Goal: Task Accomplishment & Management: Use online tool/utility

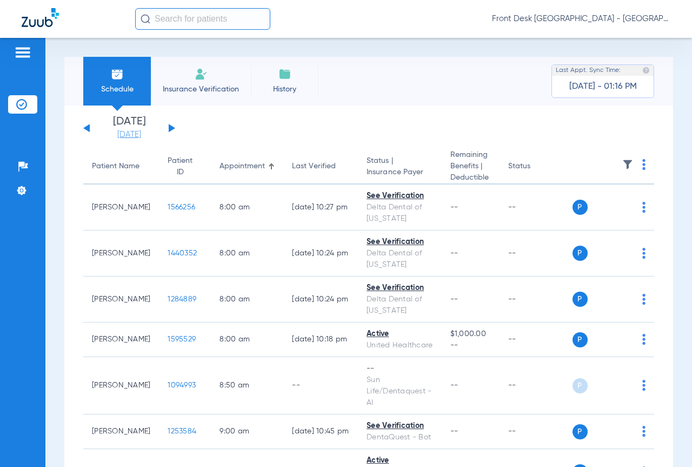
click at [130, 130] on link "[DATE]" at bounding box center [129, 134] width 65 height 11
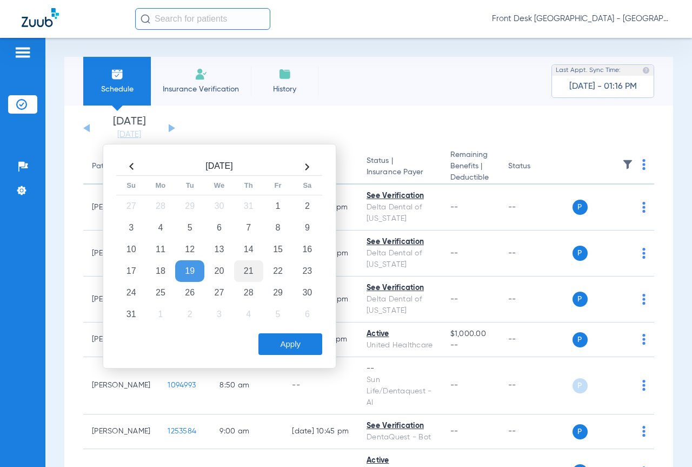
click at [249, 272] on td "21" at bounding box center [248, 271] width 29 height 22
click at [280, 342] on button "Apply" at bounding box center [291, 344] width 64 height 22
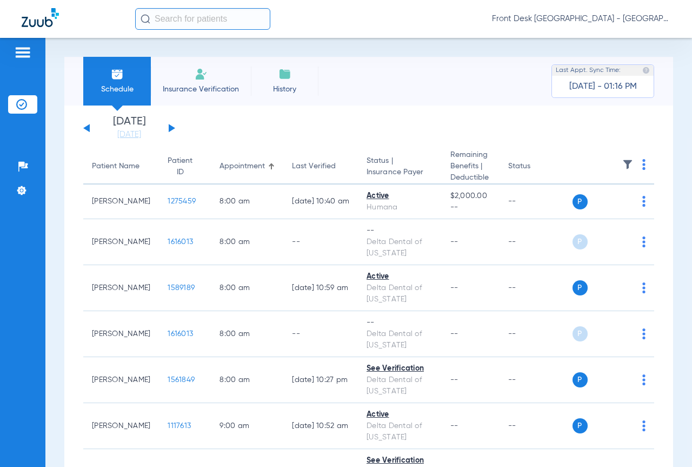
click at [623, 165] on img at bounding box center [628, 164] width 11 height 11
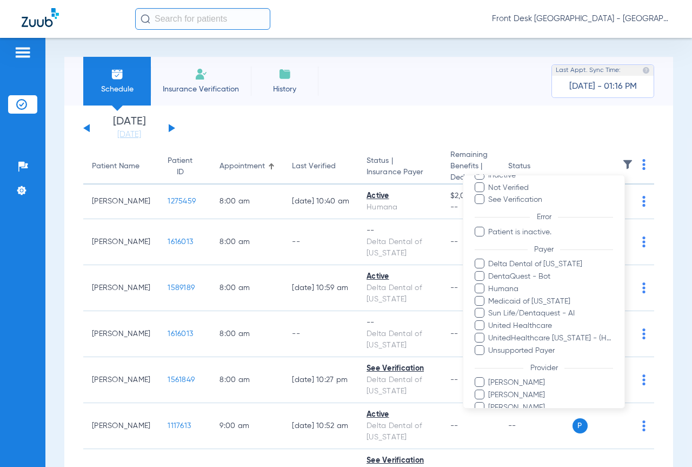
scroll to position [124, 0]
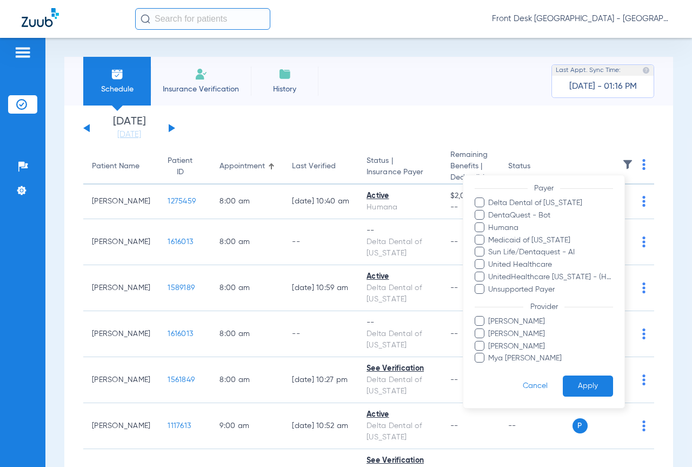
click at [487, 321] on label "[PERSON_NAME]" at bounding box center [544, 321] width 138 height 11
click at [491, 329] on input "[PERSON_NAME]" at bounding box center [491, 329] width 0 height 0
drag, startPoint x: 490, startPoint y: 332, endPoint x: 491, endPoint y: 338, distance: 6.7
click at [490, 332] on span "[PERSON_NAME]" at bounding box center [552, 333] width 126 height 11
click at [491, 341] on input "[PERSON_NAME]" at bounding box center [491, 341] width 0 height 0
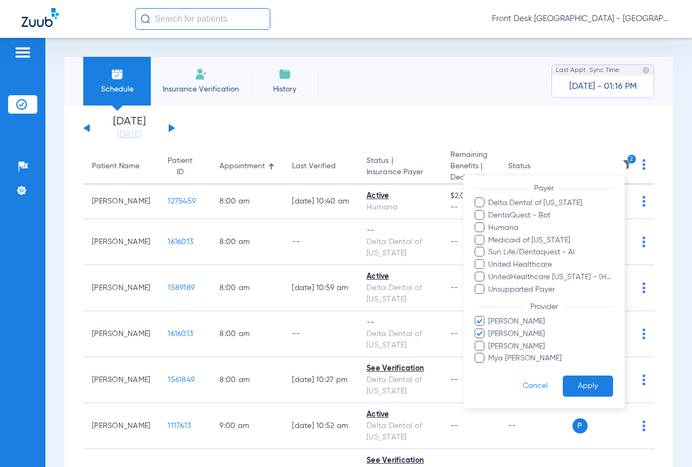
click at [493, 355] on span "Mya [PERSON_NAME]" at bounding box center [552, 358] width 126 height 11
click at [491, 366] on input "Mya [PERSON_NAME]" at bounding box center [491, 366] width 0 height 0
click at [571, 382] on button "Apply" at bounding box center [588, 385] width 50 height 21
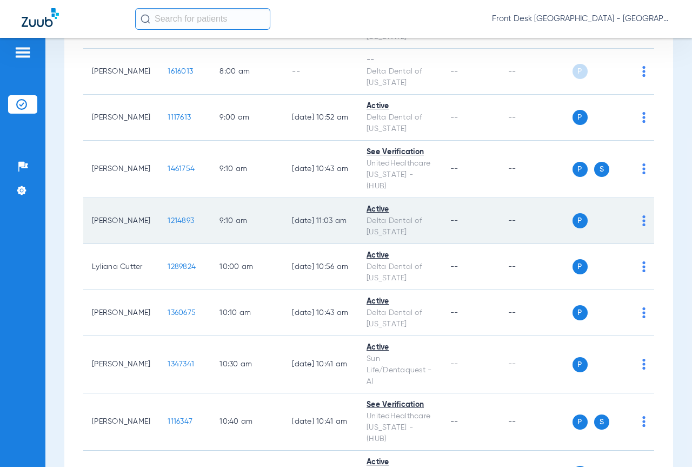
scroll to position [271, 0]
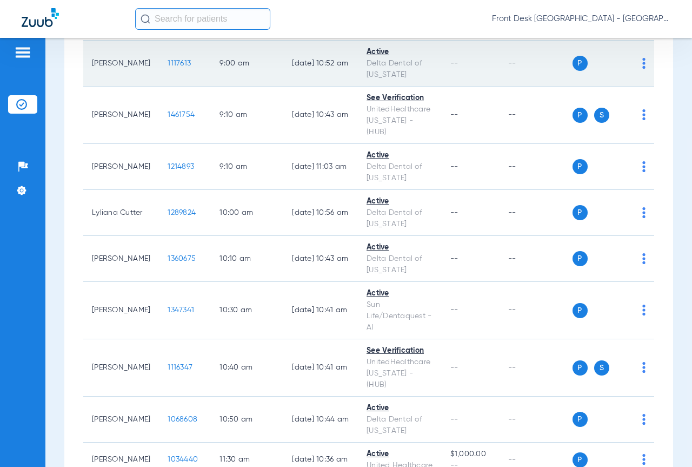
click at [168, 64] on span "1117613" at bounding box center [179, 64] width 23 height 8
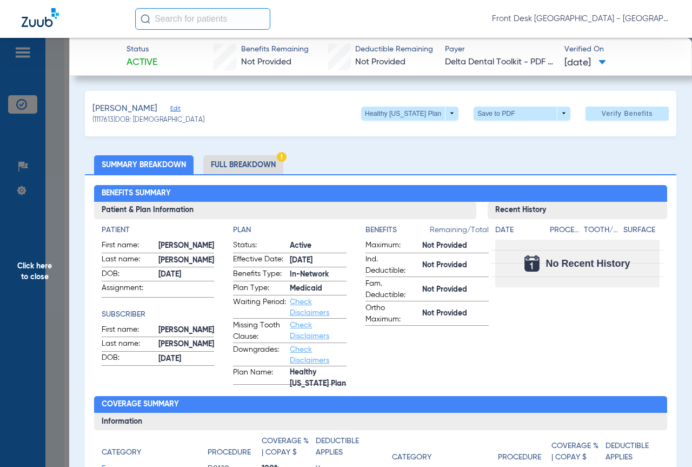
click at [14, 273] on span "Click here to close" at bounding box center [34, 271] width 69 height 467
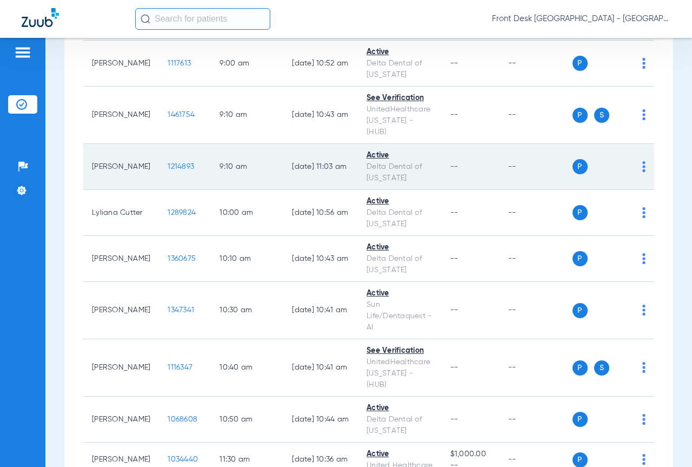
click at [169, 163] on span "1214893" at bounding box center [181, 167] width 27 height 8
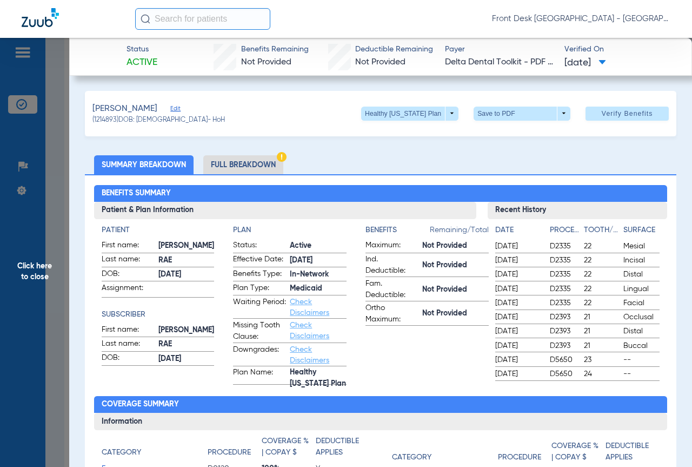
drag, startPoint x: 10, startPoint y: 305, endPoint x: 72, endPoint y: 305, distance: 62.2
click at [10, 305] on span "Click here to close" at bounding box center [34, 271] width 69 height 467
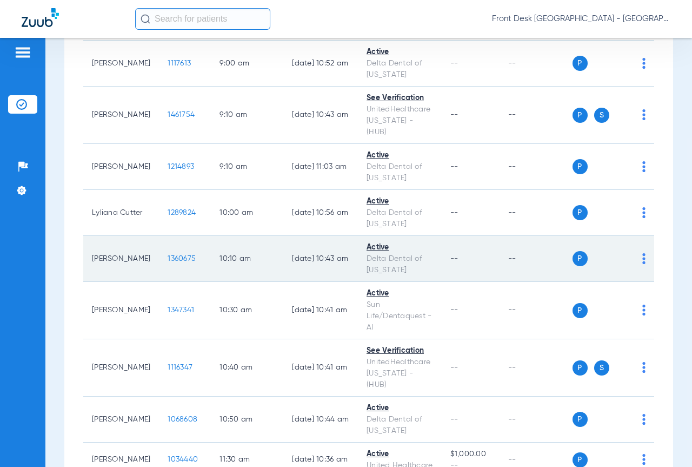
click at [168, 255] on span "1360675" at bounding box center [182, 259] width 28 height 8
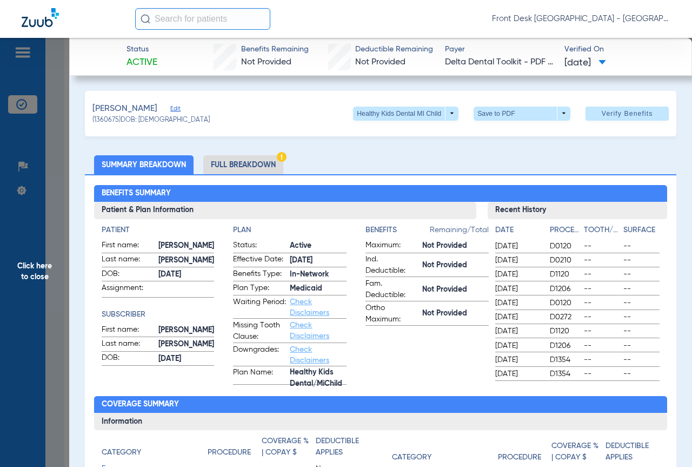
drag, startPoint x: 19, startPoint y: 234, endPoint x: 101, endPoint y: 255, distance: 84.5
click at [19, 234] on span "Click here to close" at bounding box center [34, 271] width 69 height 467
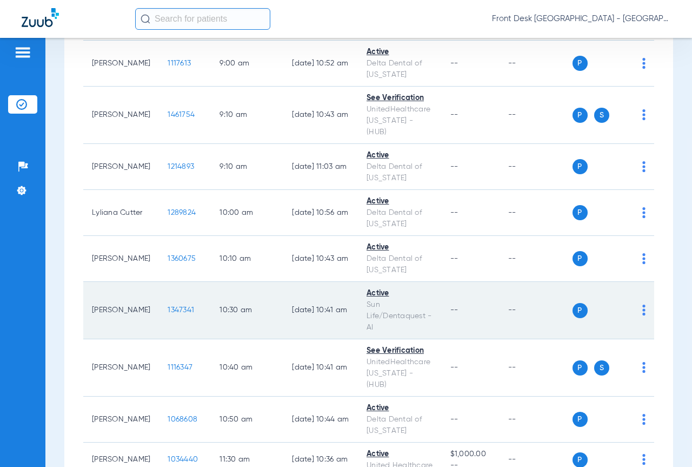
click at [168, 306] on span "1347341" at bounding box center [181, 310] width 27 height 8
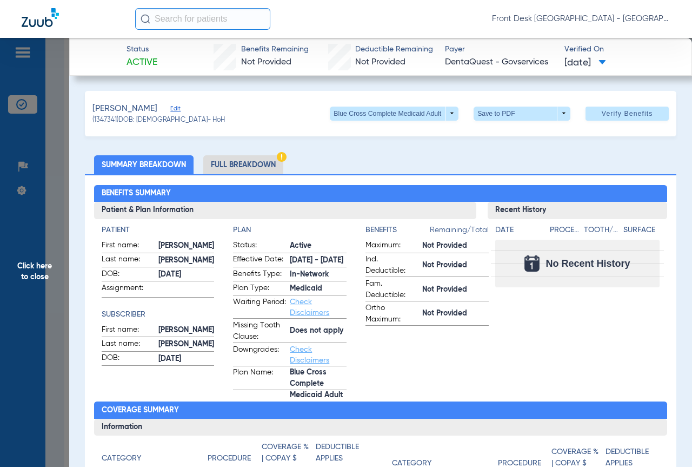
click at [30, 222] on span "Click here to close" at bounding box center [34, 271] width 69 height 467
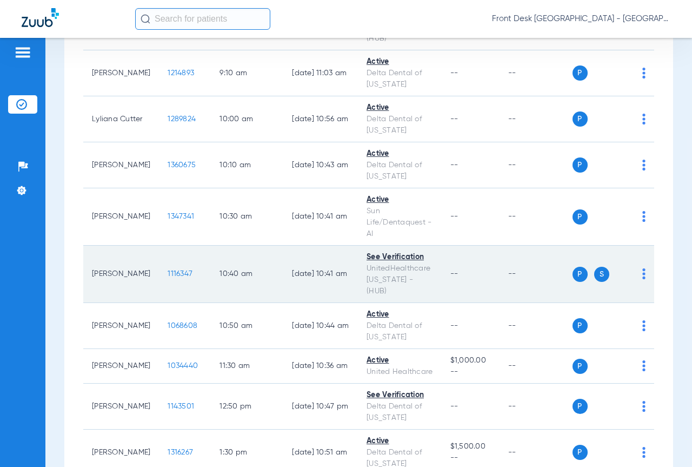
scroll to position [379, 0]
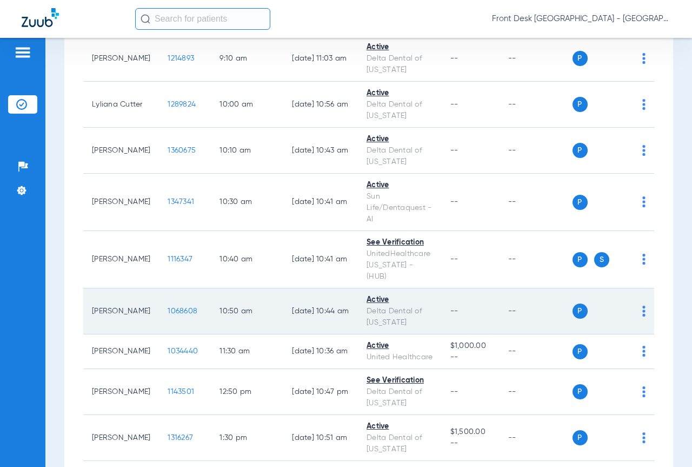
drag, startPoint x: 159, startPoint y: 289, endPoint x: 174, endPoint y: 288, distance: 15.7
click at [174, 307] on span "1068608" at bounding box center [183, 311] width 30 height 8
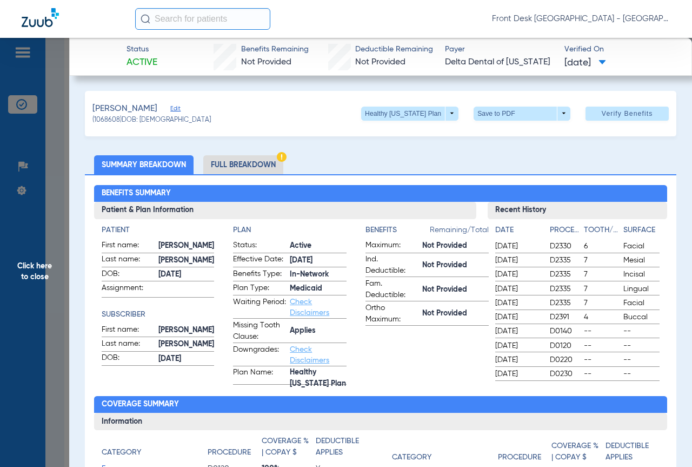
drag, startPoint x: 24, startPoint y: 289, endPoint x: 346, endPoint y: 266, distance: 322.7
click at [24, 289] on span "Click here to close" at bounding box center [34, 271] width 69 height 467
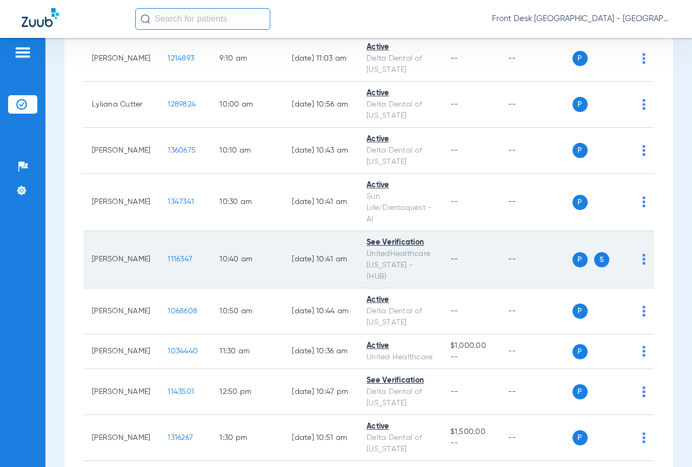
click at [159, 240] on td "1116347" at bounding box center [185, 259] width 52 height 57
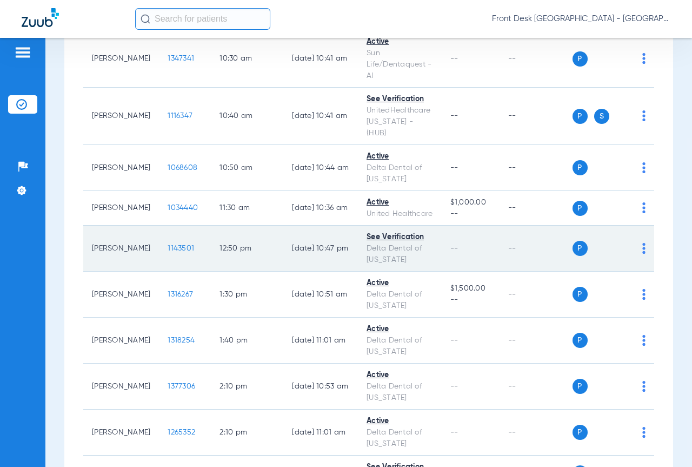
scroll to position [595, 0]
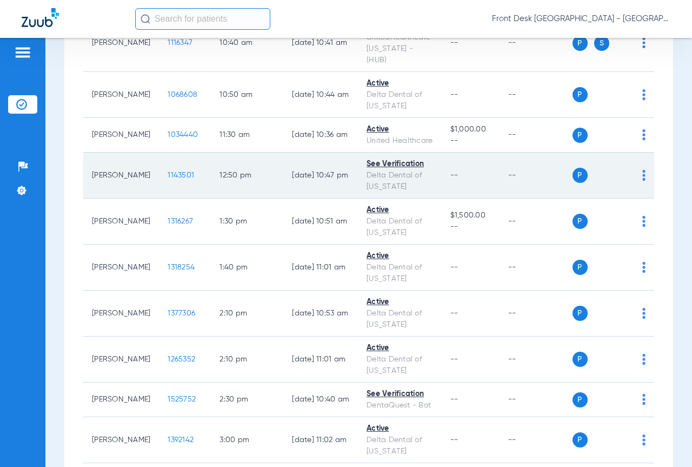
click at [168, 171] on span "1143501" at bounding box center [181, 175] width 27 height 8
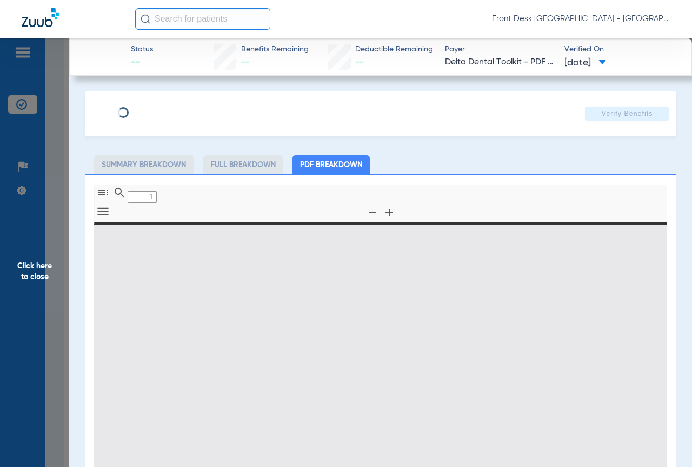
type input "0"
select select "page-width"
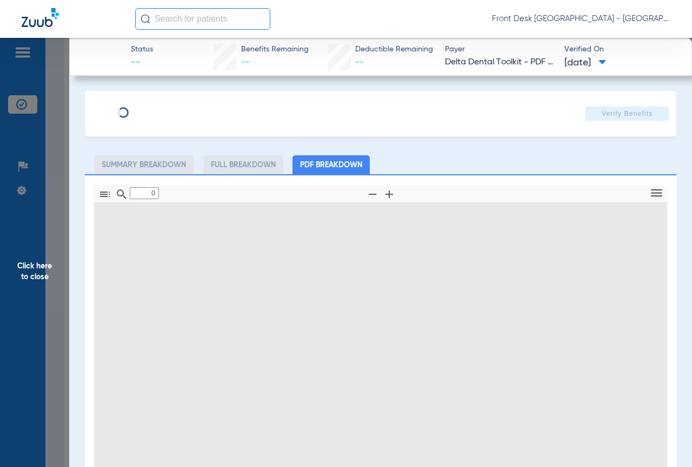
type input "1"
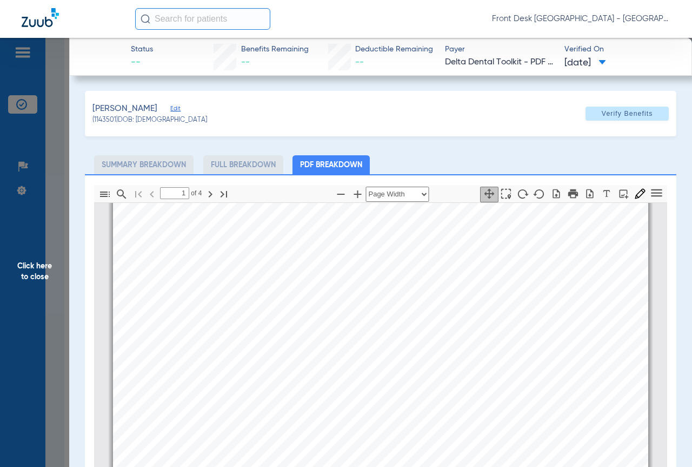
scroll to position [0, 0]
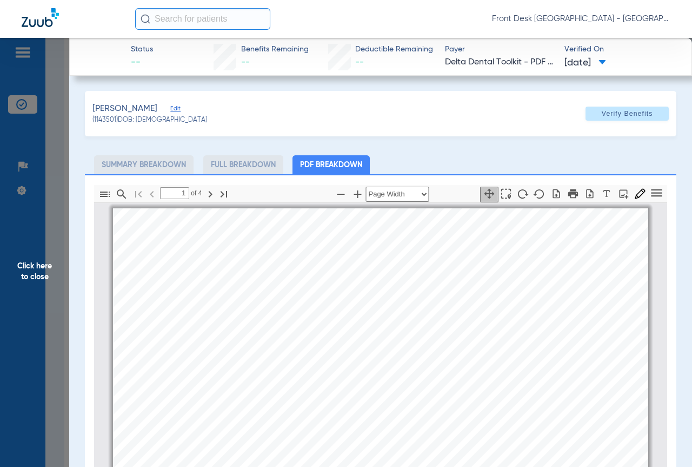
drag, startPoint x: 3, startPoint y: 276, endPoint x: 36, endPoint y: 285, distance: 34.1
click at [4, 278] on span "Click here to close" at bounding box center [34, 271] width 69 height 467
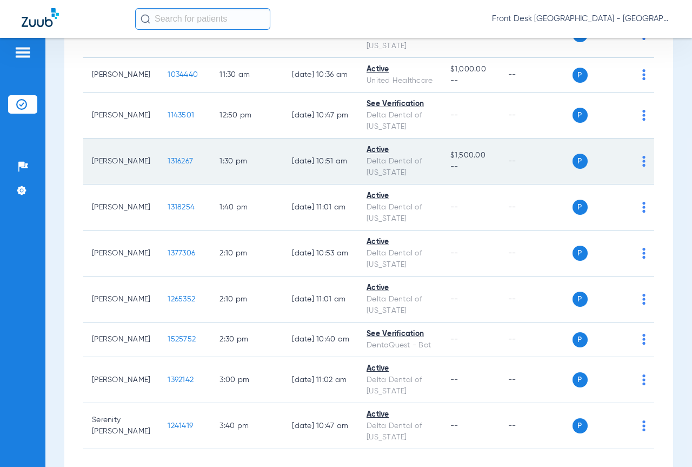
scroll to position [703, 0]
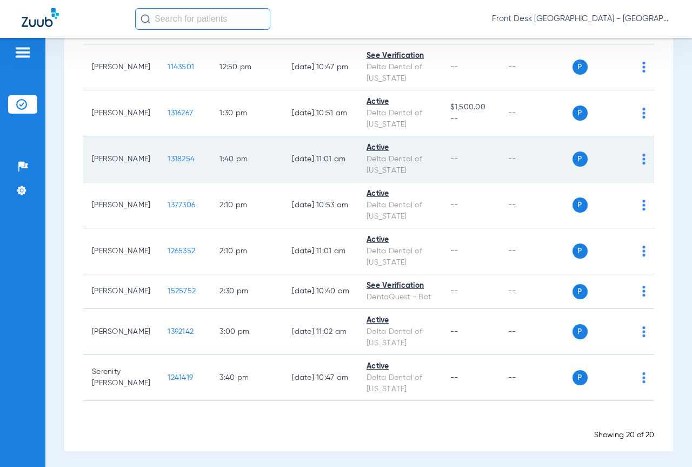
click at [168, 155] on span "1318254" at bounding box center [181, 159] width 27 height 8
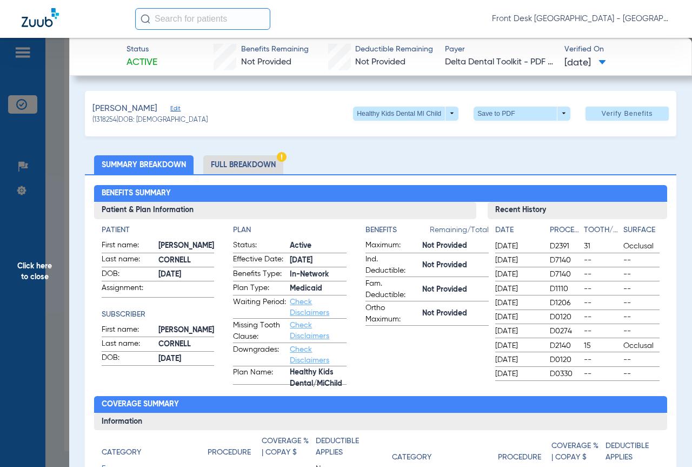
click at [37, 287] on span "Click here to close" at bounding box center [34, 271] width 69 height 467
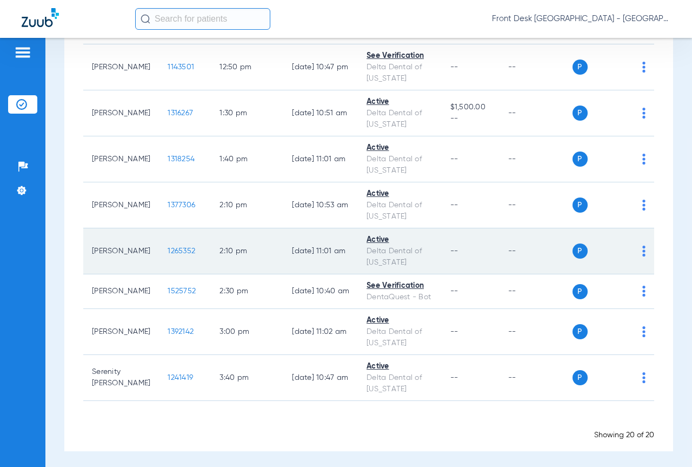
click at [168, 247] on span "1265352" at bounding box center [182, 251] width 28 height 8
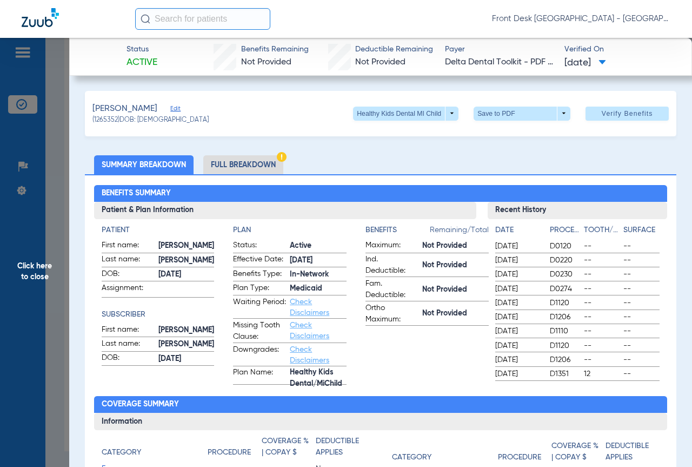
click at [0, 312] on span "Click here to close" at bounding box center [34, 271] width 69 height 467
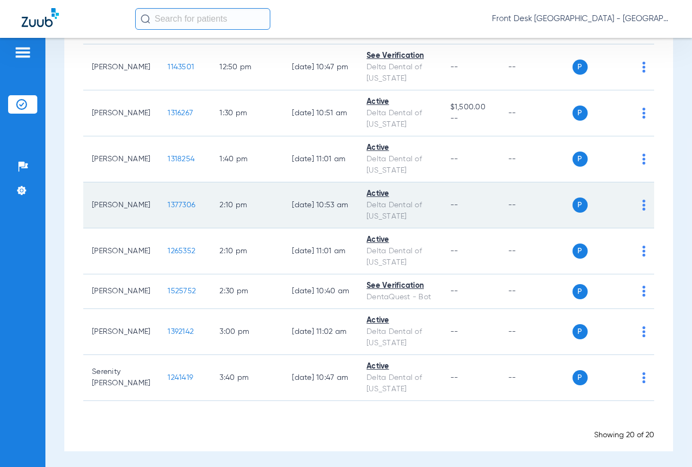
click at [168, 201] on span "1377306" at bounding box center [182, 205] width 28 height 8
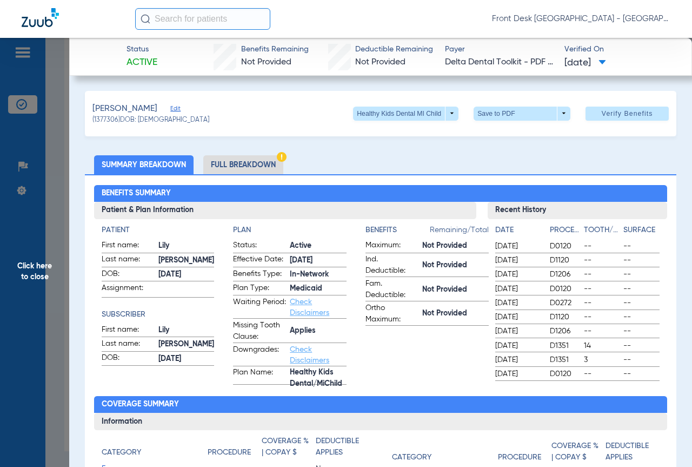
drag, startPoint x: 25, startPoint y: 305, endPoint x: 39, endPoint y: 303, distance: 14.7
click at [25, 305] on span "Click here to close" at bounding box center [34, 271] width 69 height 467
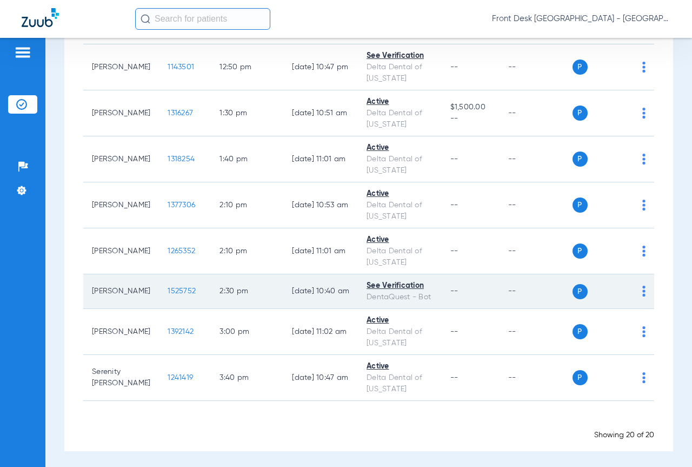
click at [168, 287] on span "1525752" at bounding box center [182, 291] width 28 height 8
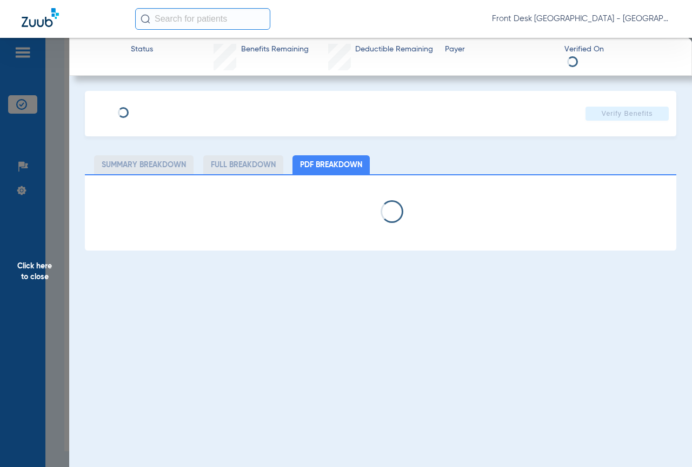
select select "page-width"
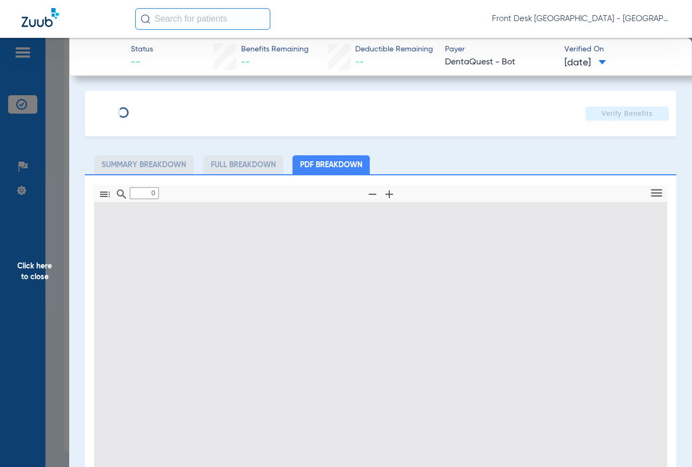
type input "1"
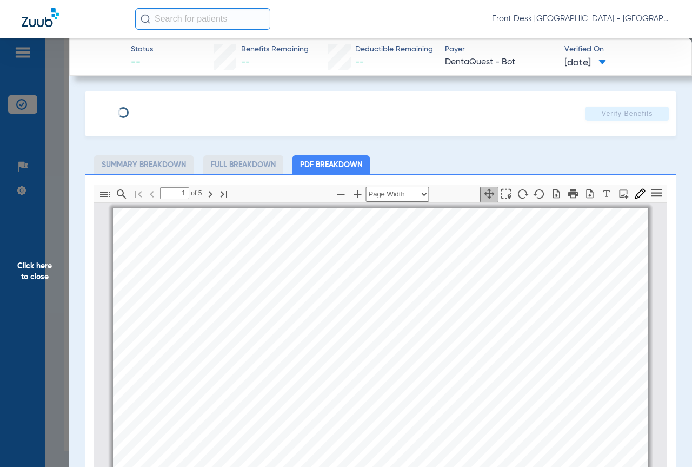
scroll to position [5, 0]
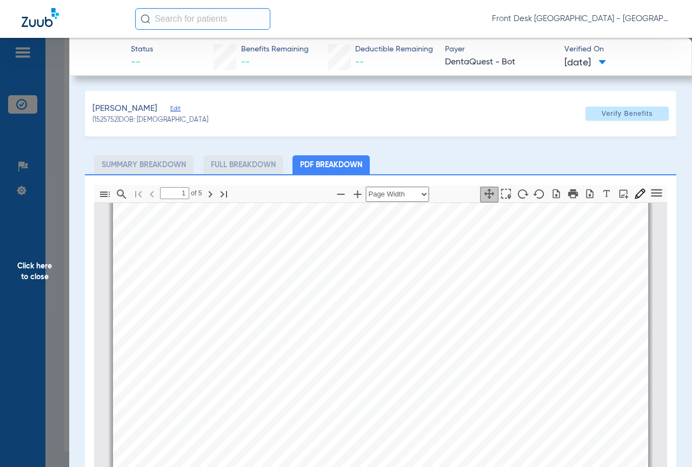
drag, startPoint x: 15, startPoint y: 316, endPoint x: 38, endPoint y: 317, distance: 23.8
click at [15, 316] on span "Click here to close" at bounding box center [34, 271] width 69 height 467
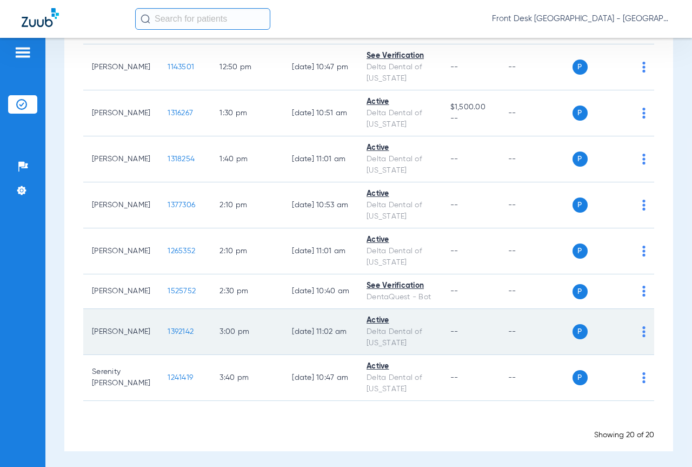
click at [168, 332] on span "1392142" at bounding box center [181, 332] width 26 height 8
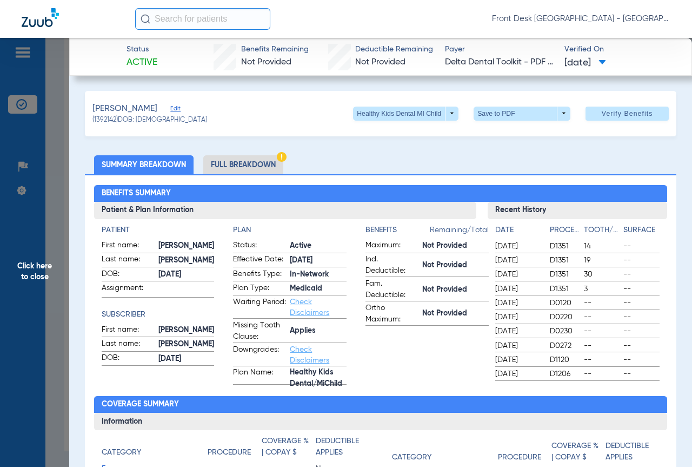
drag, startPoint x: 8, startPoint y: 268, endPoint x: 29, endPoint y: 268, distance: 20.6
click at [9, 268] on span "Click here to close" at bounding box center [34, 271] width 69 height 467
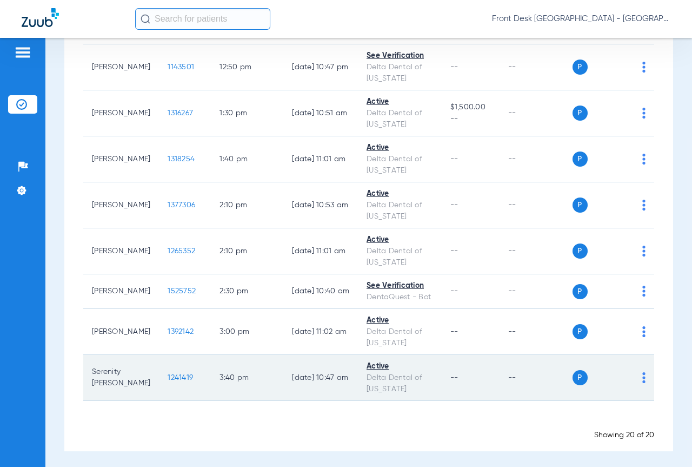
click at [168, 377] on span "1241419" at bounding box center [180, 378] width 25 height 8
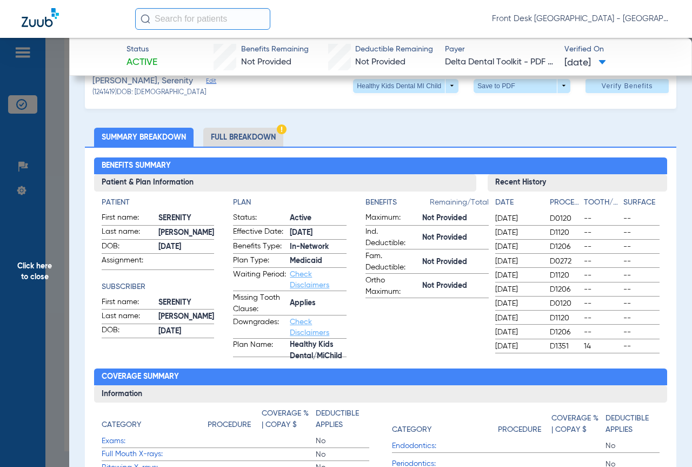
scroll to position [0, 0]
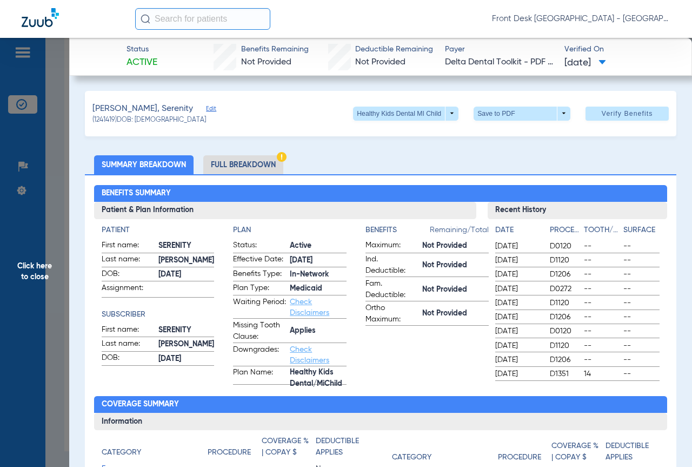
click at [21, 233] on span "Click here to close" at bounding box center [34, 271] width 69 height 467
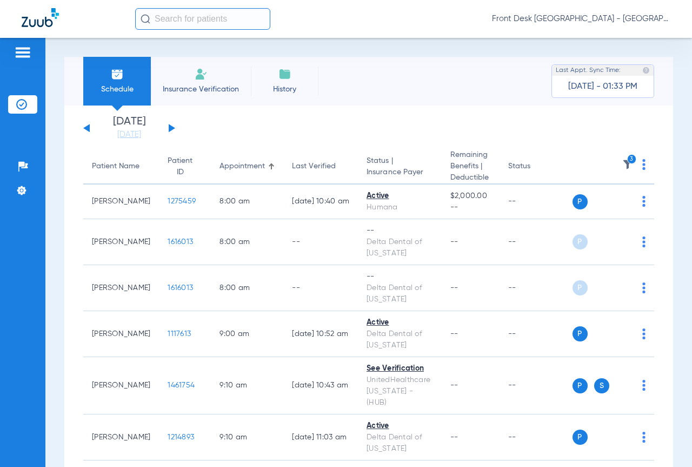
click at [169, 127] on button at bounding box center [172, 128] width 6 height 8
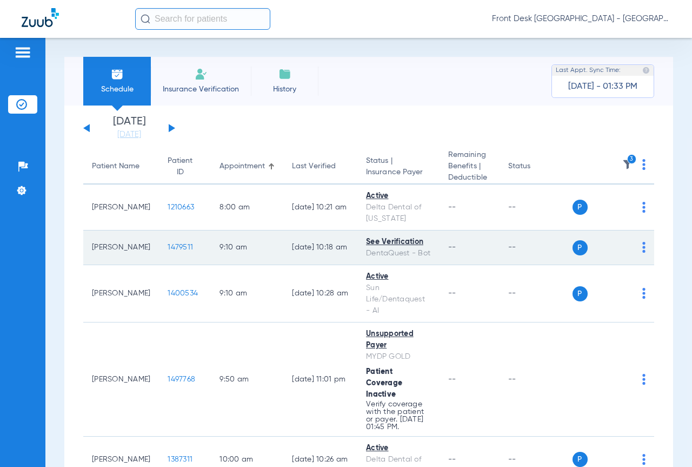
click at [168, 245] on span "1479511" at bounding box center [180, 247] width 25 height 8
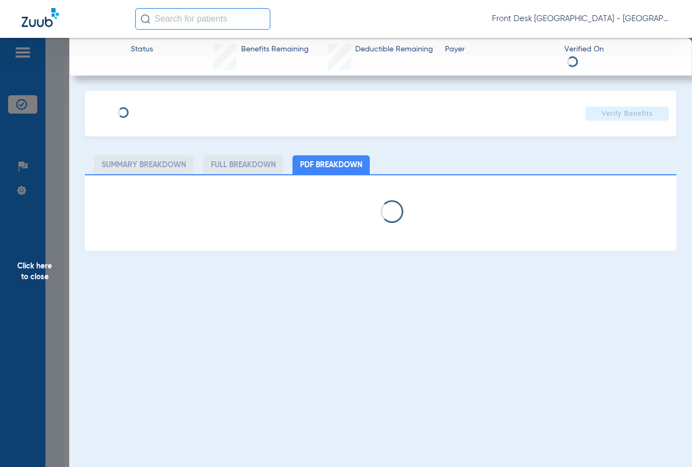
select select "page-width"
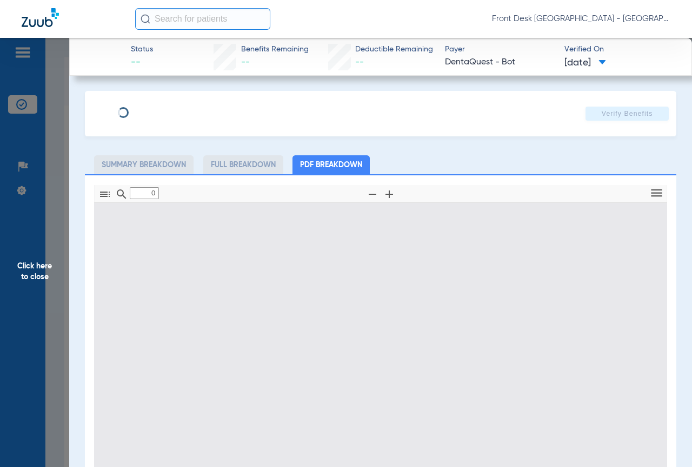
type input "1"
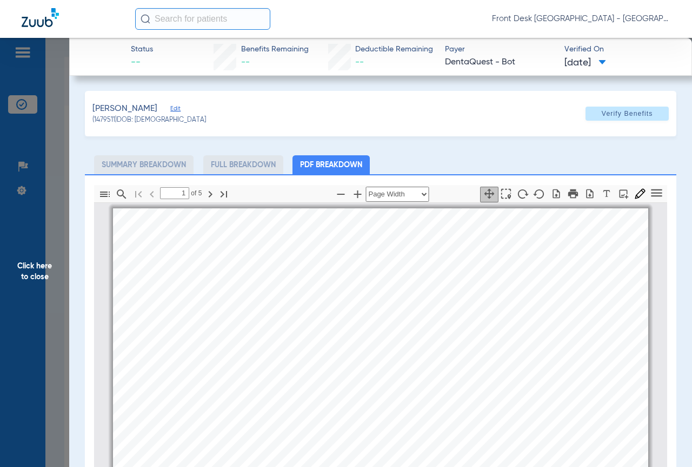
scroll to position [5, 0]
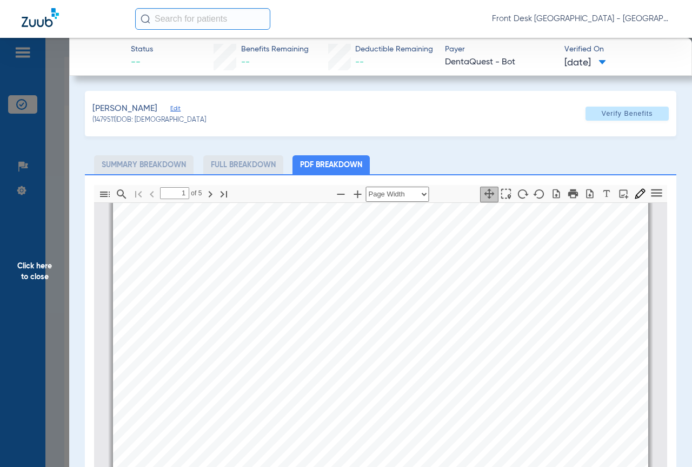
click at [16, 305] on span "Click here to close" at bounding box center [34, 271] width 69 height 467
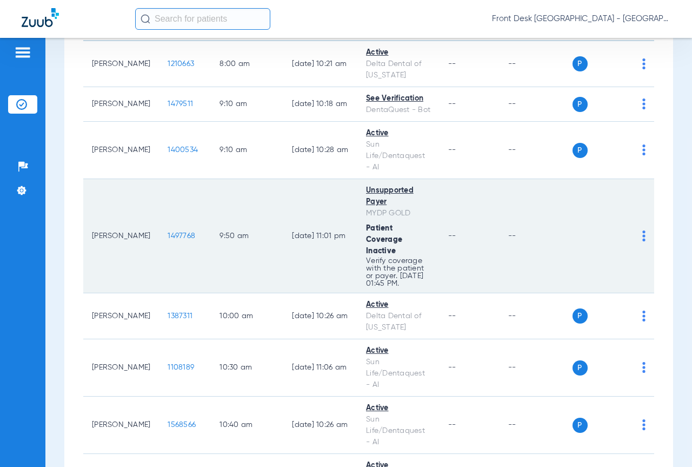
scroll to position [162, 0]
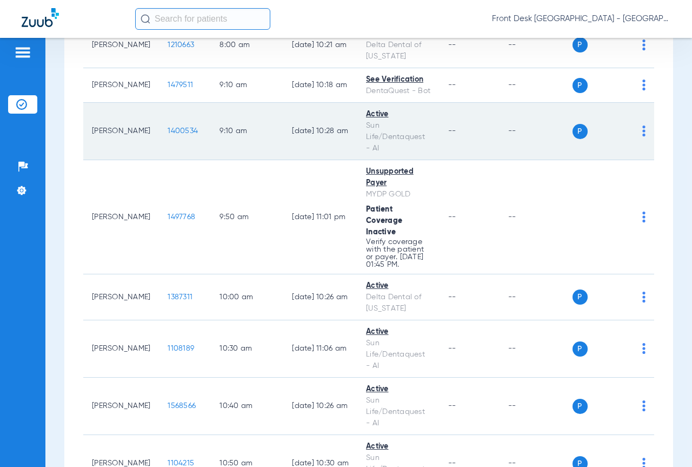
click at [168, 129] on span "1400534" at bounding box center [183, 131] width 30 height 8
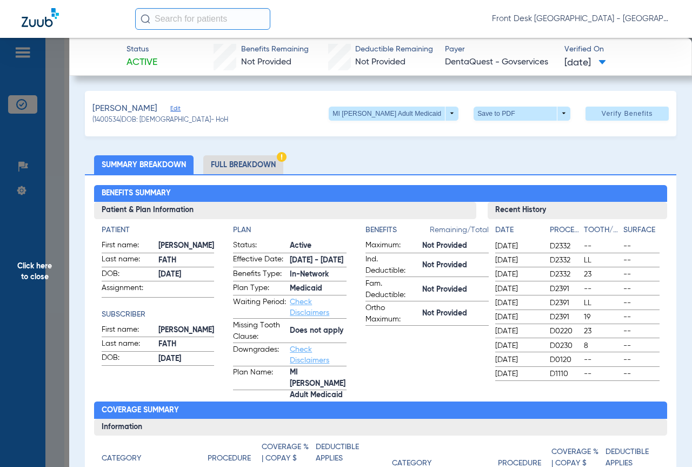
click at [19, 297] on span "Click here to close" at bounding box center [34, 271] width 69 height 467
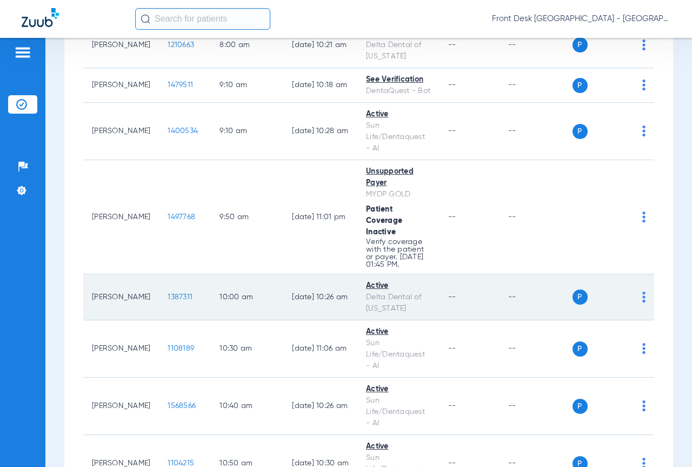
click at [168, 293] on span "1387311" at bounding box center [180, 297] width 25 height 8
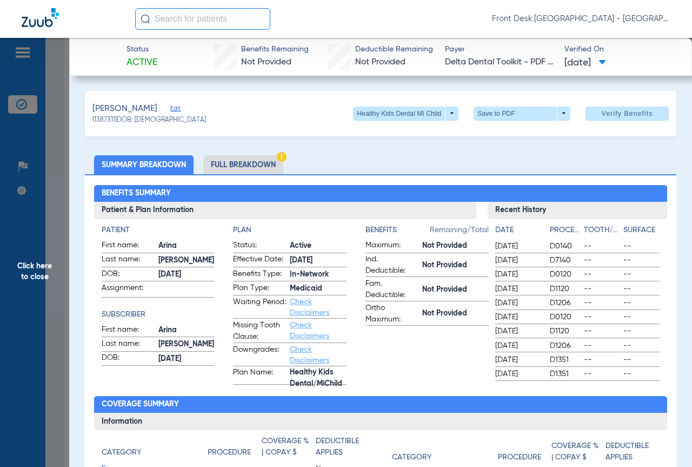
drag, startPoint x: 12, startPoint y: 316, endPoint x: 19, endPoint y: 313, distance: 7.3
click at [12, 316] on span "Click here to close" at bounding box center [34, 271] width 69 height 467
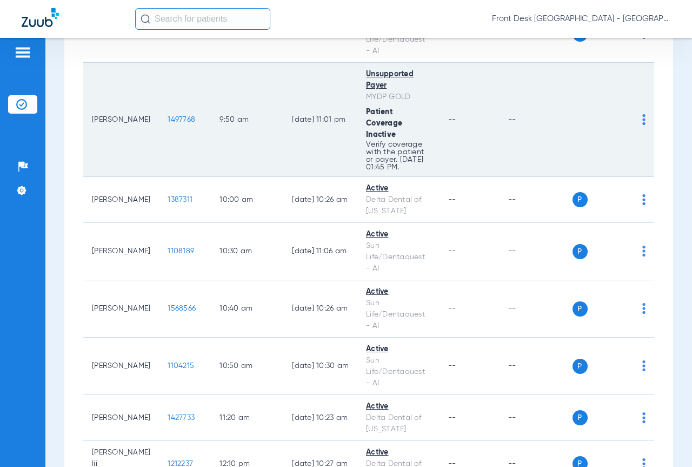
scroll to position [271, 0]
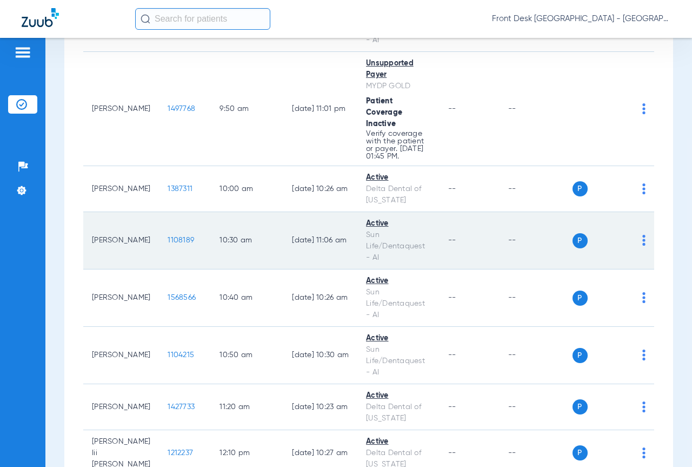
click at [168, 236] on span "1108189" at bounding box center [181, 240] width 27 height 8
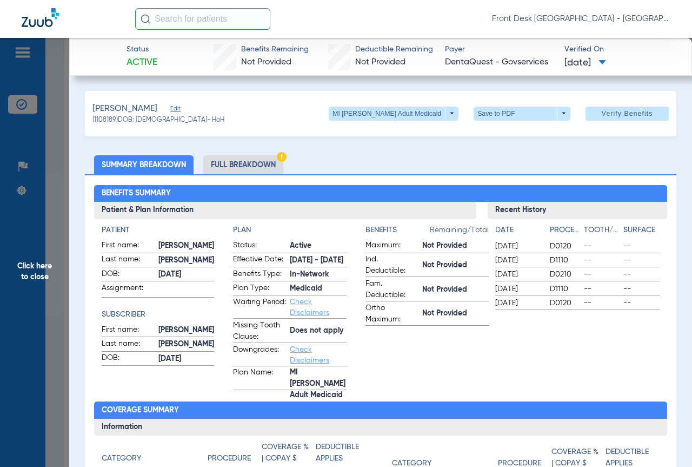
click at [28, 312] on span "Click here to close" at bounding box center [34, 271] width 69 height 467
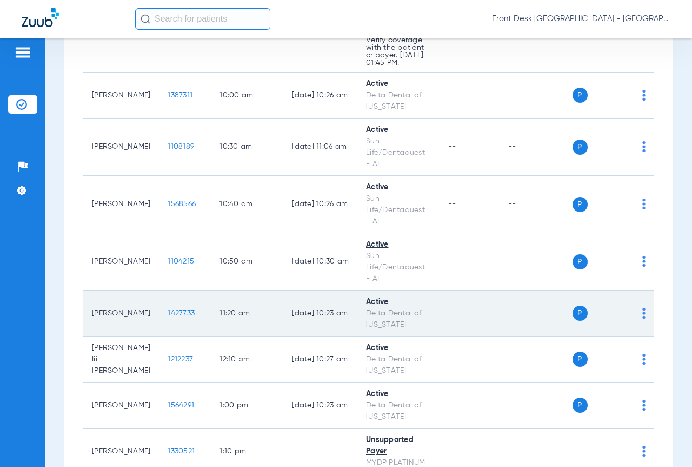
scroll to position [379, 0]
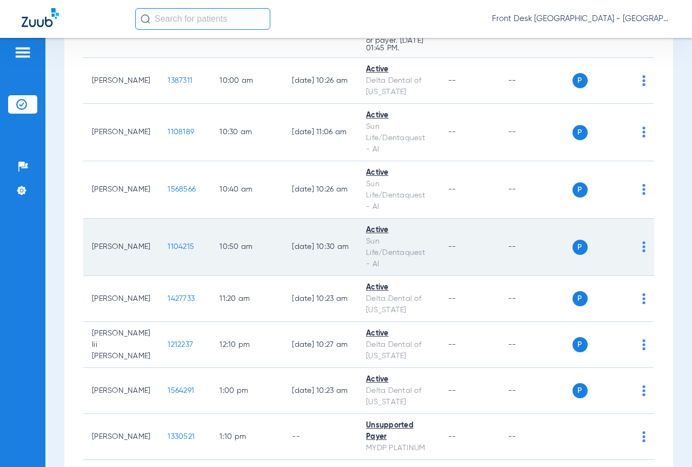
click at [168, 244] on span "1104215" at bounding box center [181, 247] width 27 height 8
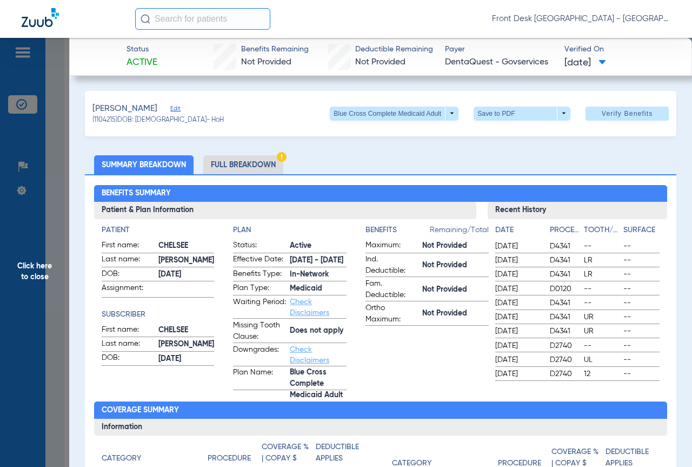
click at [5, 306] on span "Click here to close" at bounding box center [34, 271] width 69 height 467
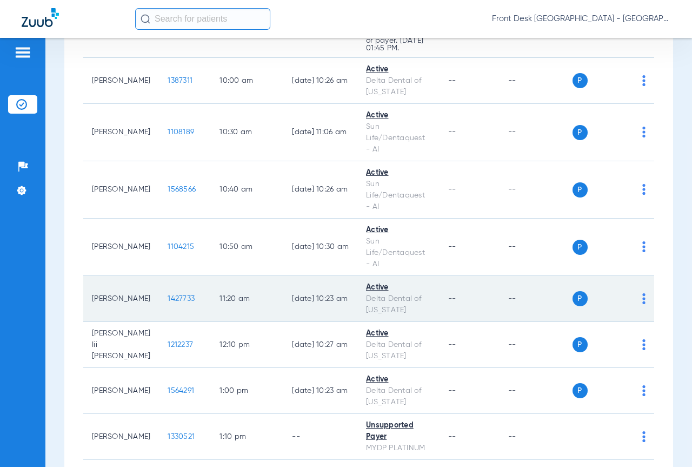
click at [168, 295] on span "1427733" at bounding box center [181, 299] width 27 height 8
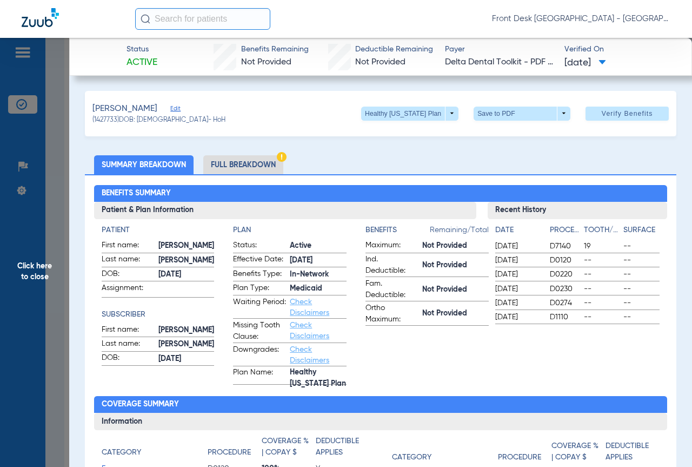
click at [18, 255] on span "Click here to close" at bounding box center [34, 271] width 69 height 467
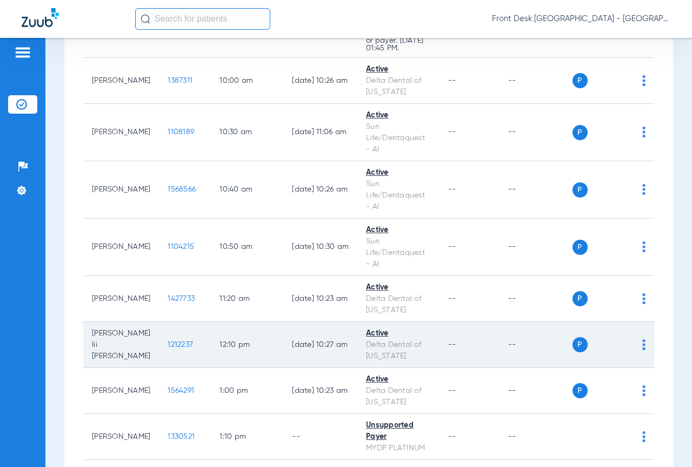
click at [168, 341] on span "1212237" at bounding box center [180, 345] width 25 height 8
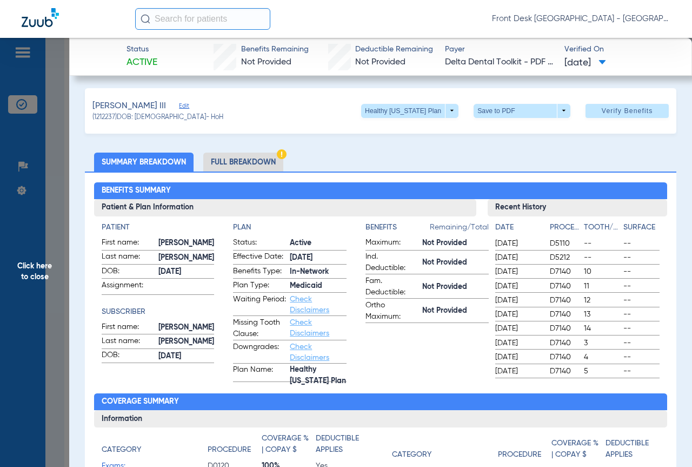
scroll to position [0, 0]
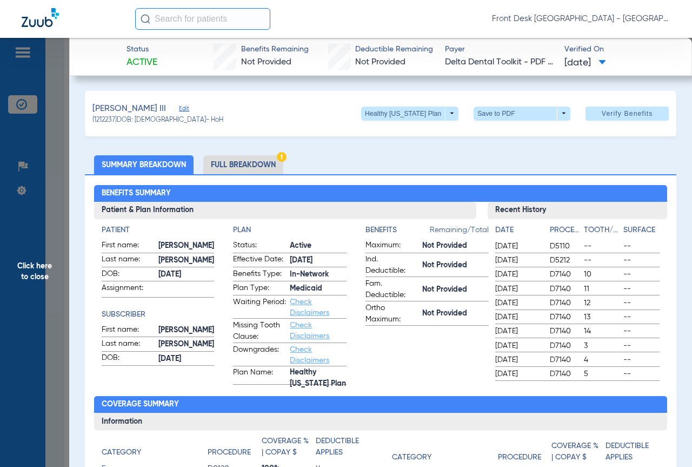
click at [13, 289] on span "Click here to close" at bounding box center [34, 271] width 69 height 467
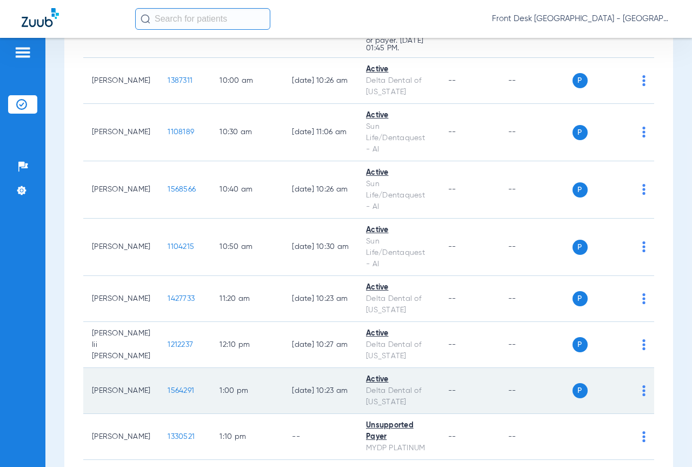
click at [168, 387] on span "1564291" at bounding box center [181, 391] width 27 height 8
